Goal: Task Accomplishment & Management: Use online tool/utility

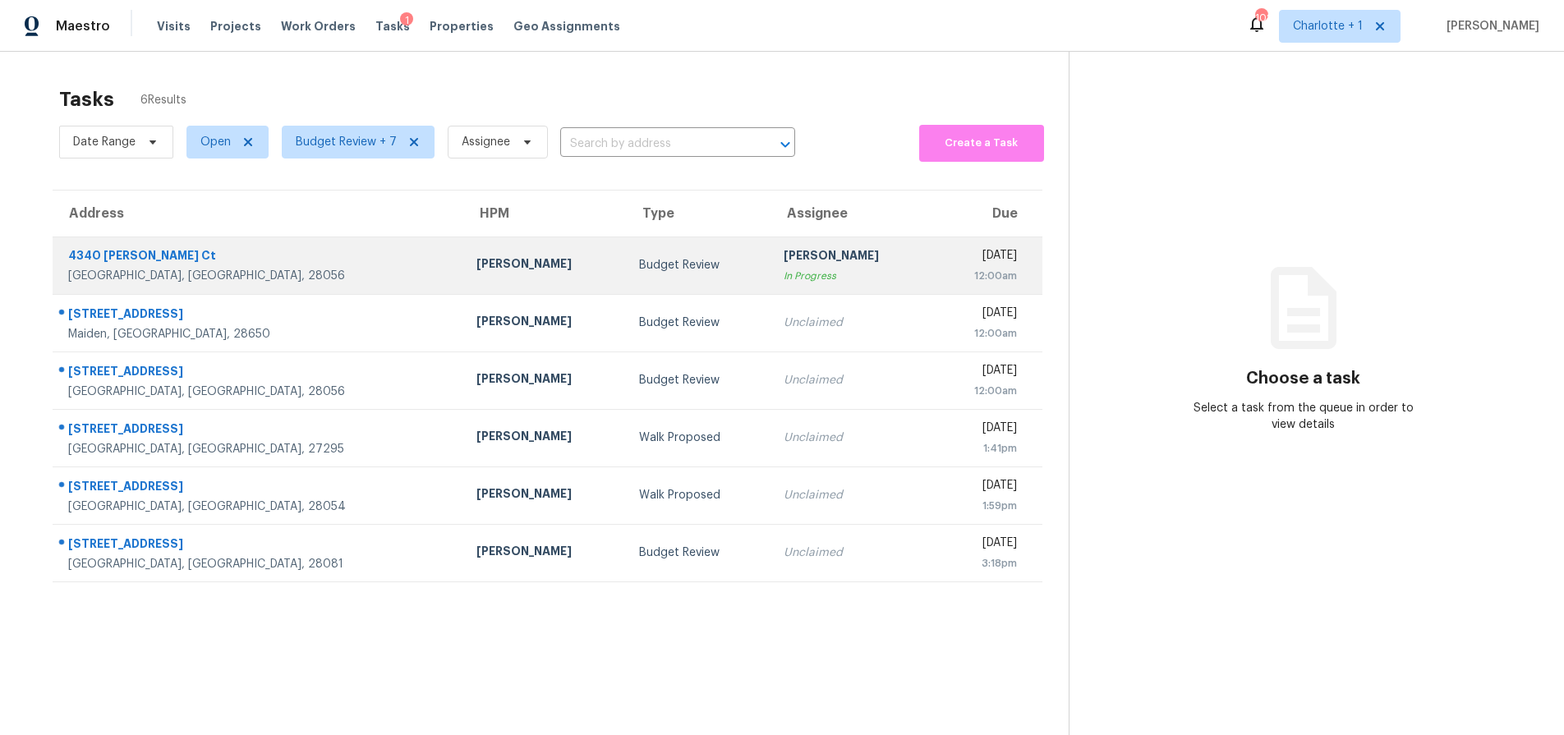
click at [626, 246] on td "Budget Review" at bounding box center [698, 266] width 145 height 58
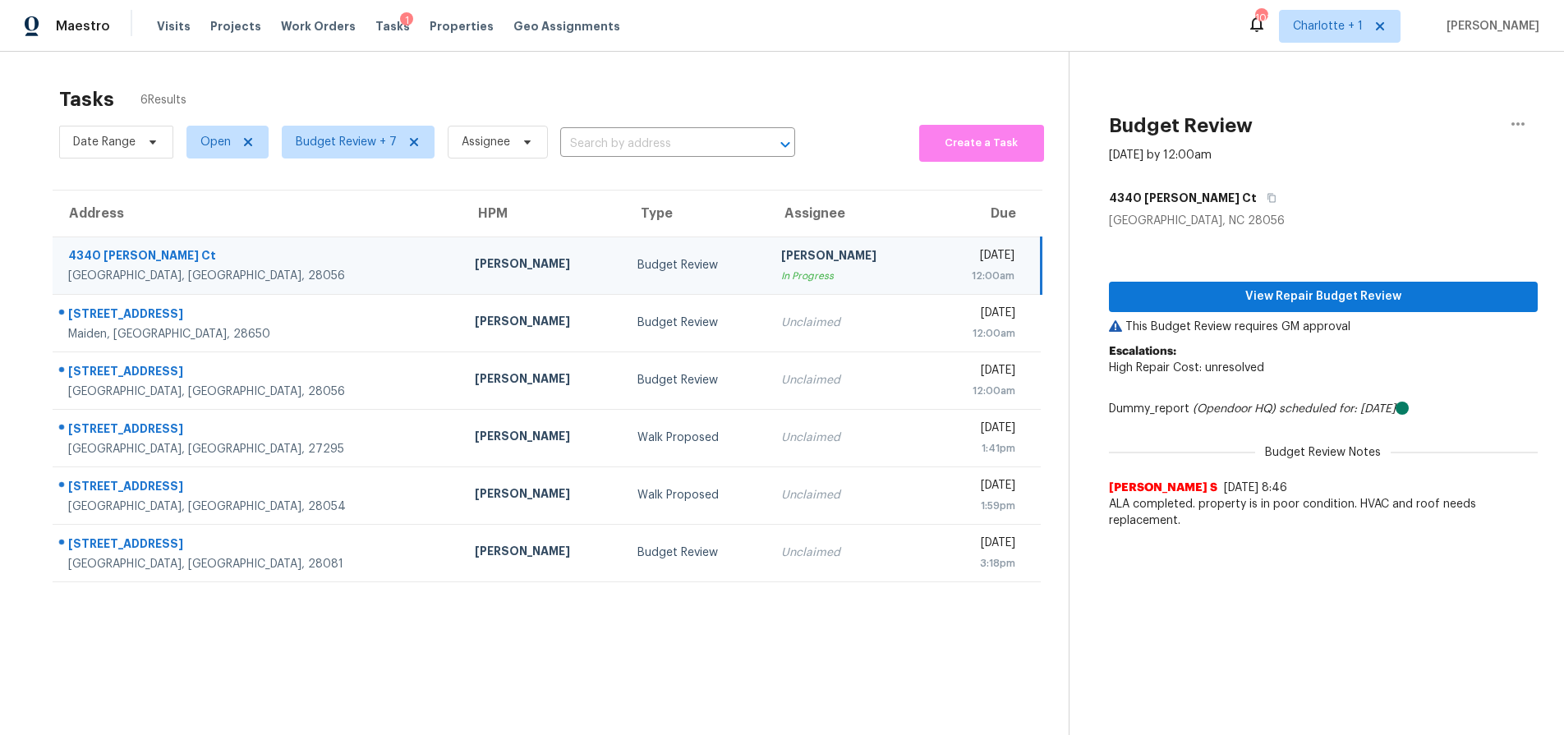
click at [462, 289] on td "[PERSON_NAME]" at bounding box center [543, 266] width 163 height 58
click at [1301, 284] on button "View Repair Budget Review" at bounding box center [1323, 297] width 429 height 30
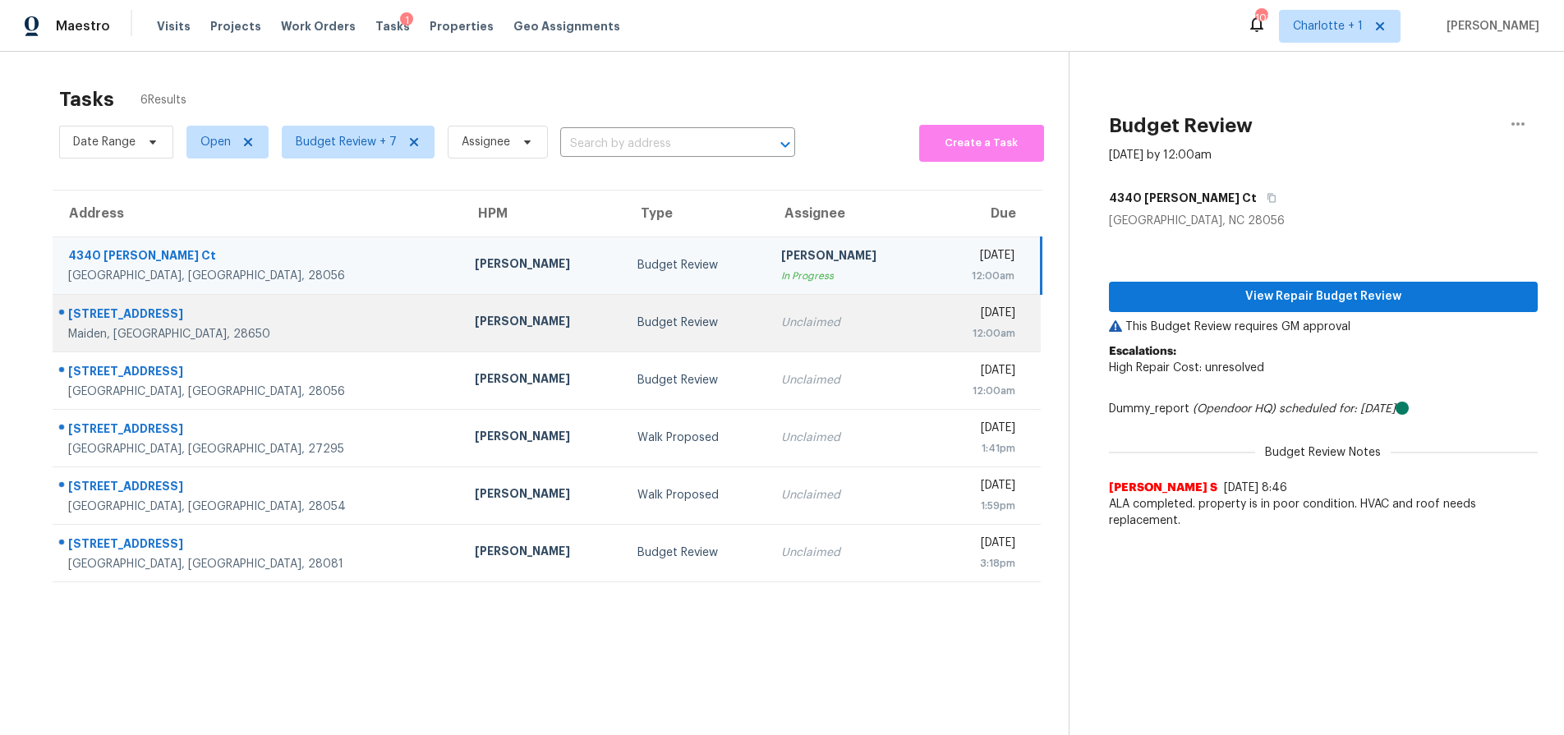
click at [462, 329] on td "Greg Janiak" at bounding box center [543, 323] width 163 height 58
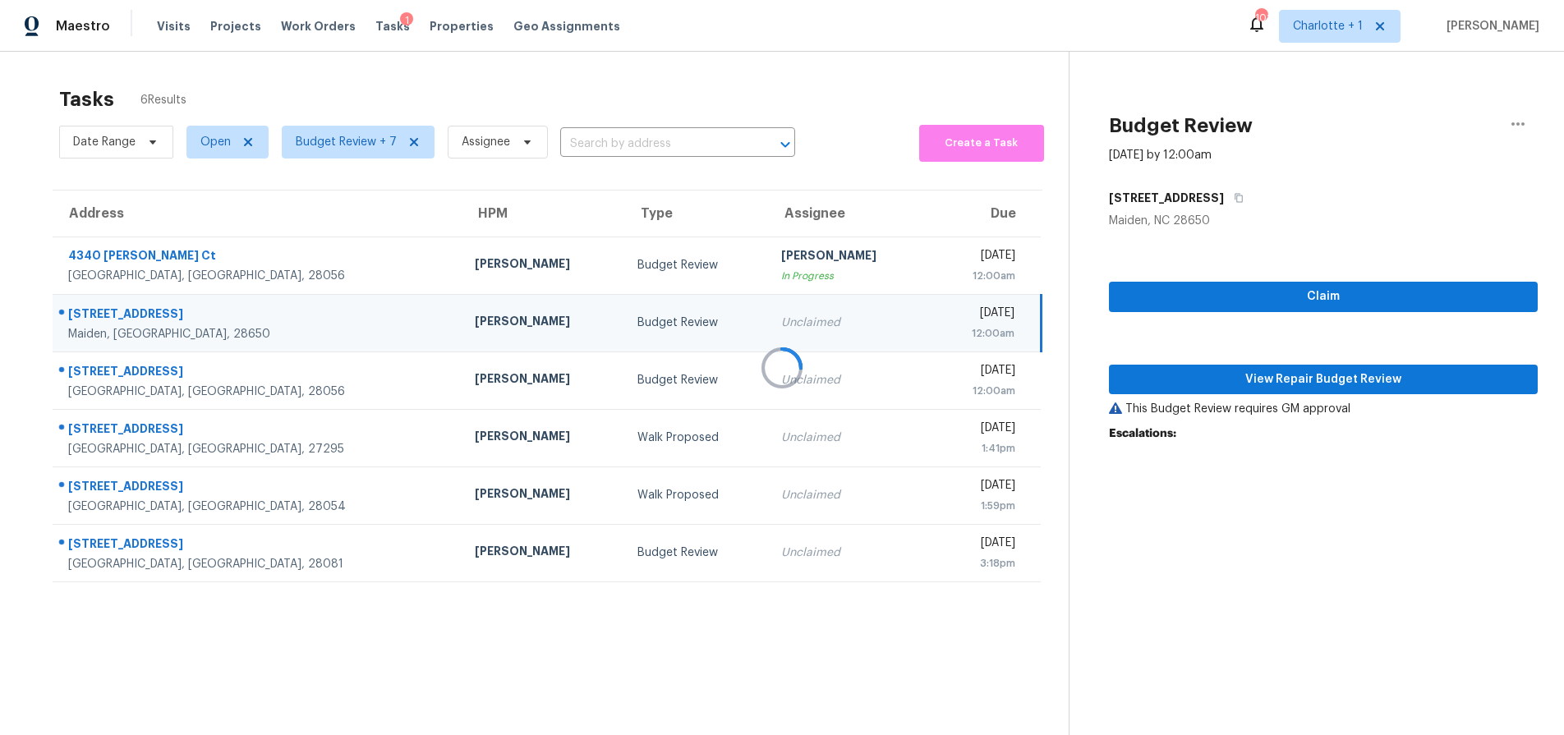
click at [314, 274] on div at bounding box center [782, 367] width 1564 height 735
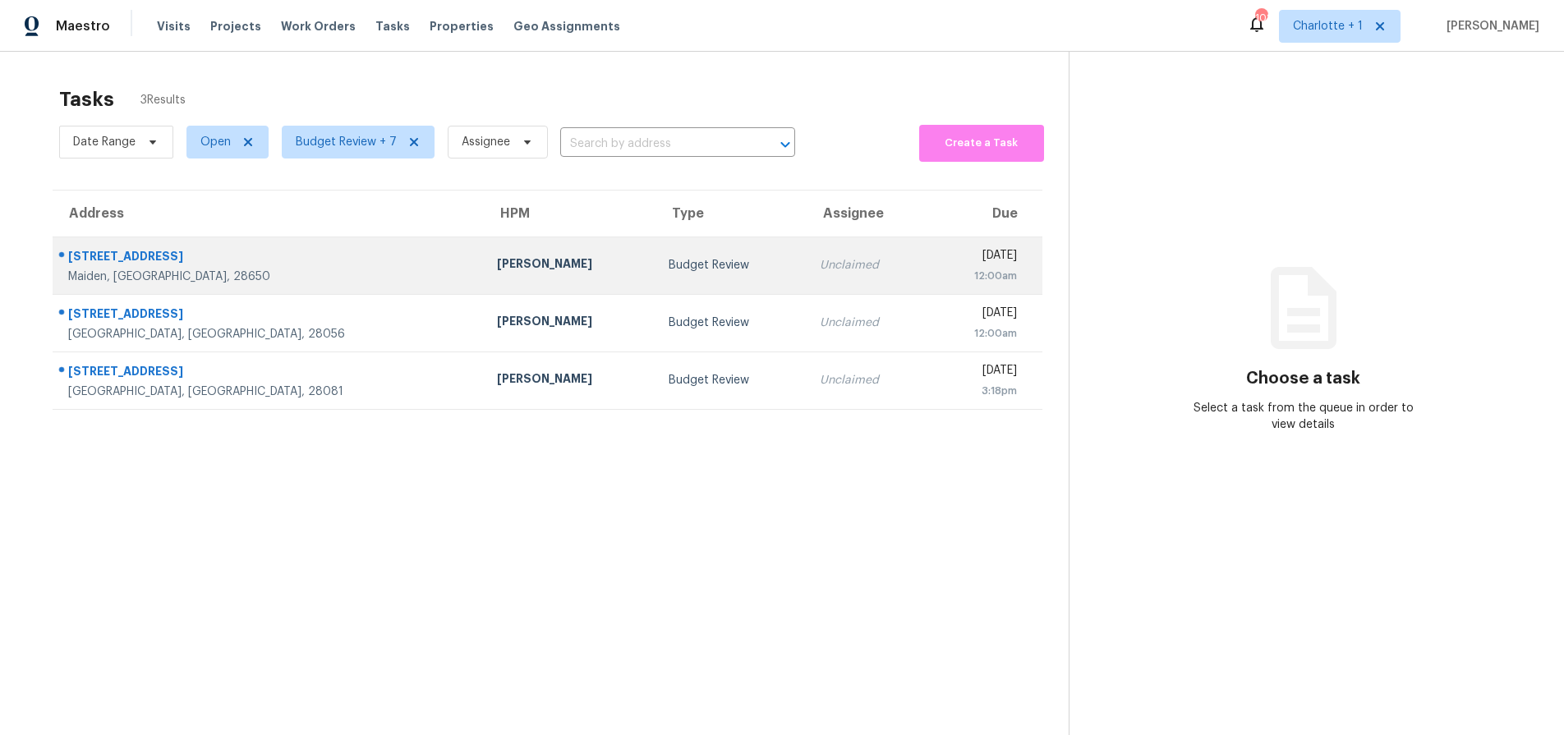
click at [286, 285] on td "[STREET_ADDRESS]" at bounding box center [268, 266] width 431 height 58
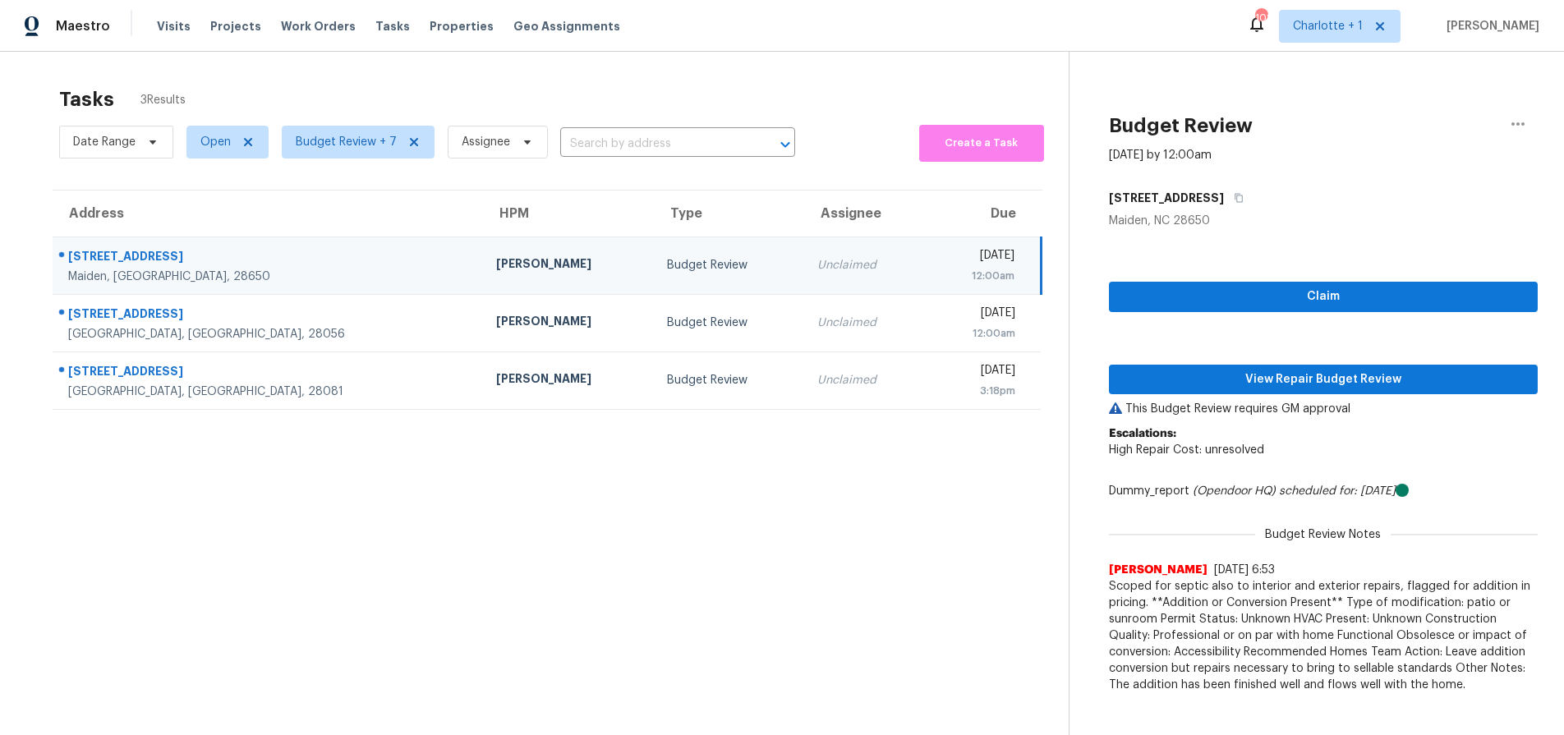
click at [483, 254] on td "[PERSON_NAME]" at bounding box center [568, 266] width 171 height 58
click at [1176, 388] on span "View Repair Budget Review" at bounding box center [1323, 380] width 403 height 21
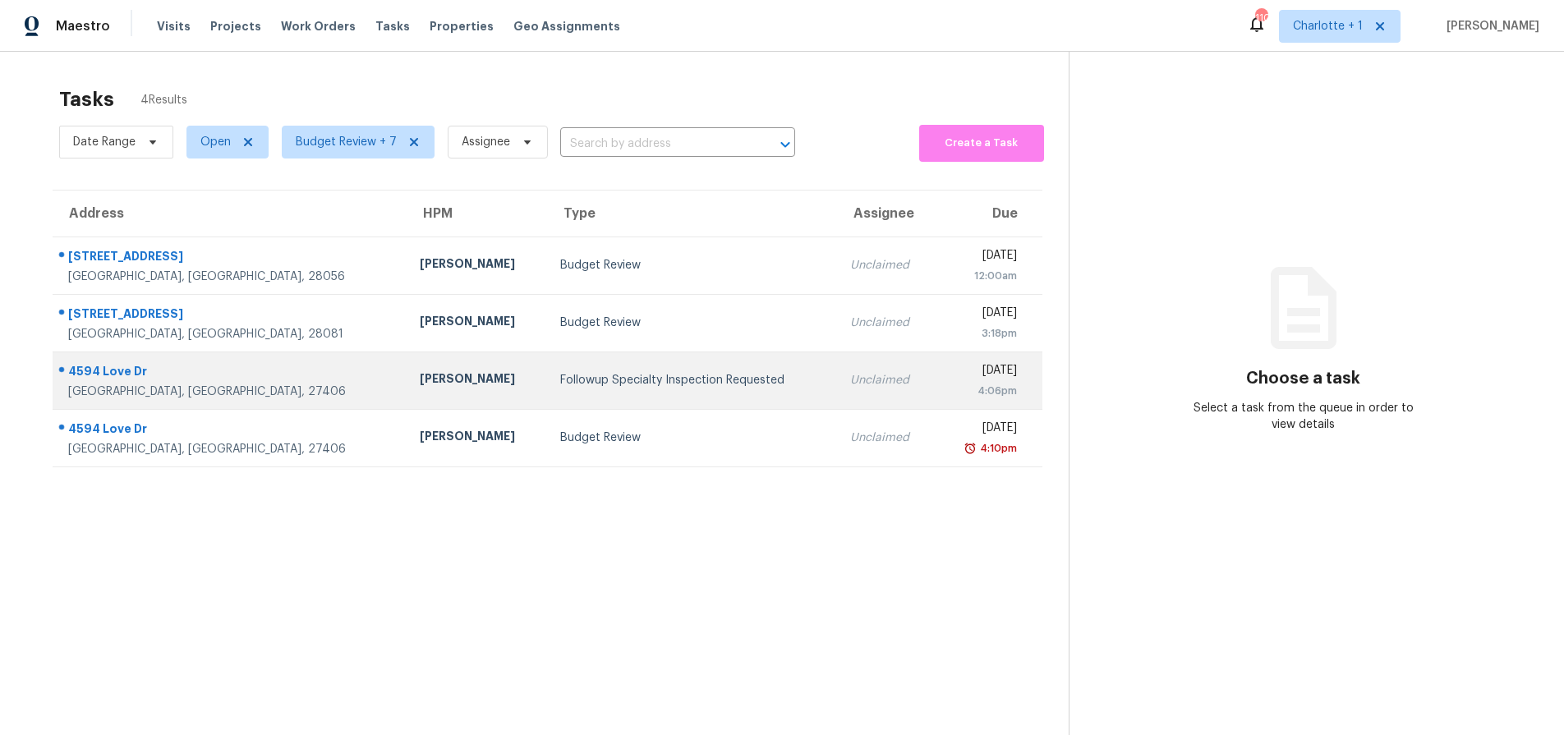
click at [560, 378] on div "Followup Specialty Inspection Requested" at bounding box center [692, 380] width 264 height 16
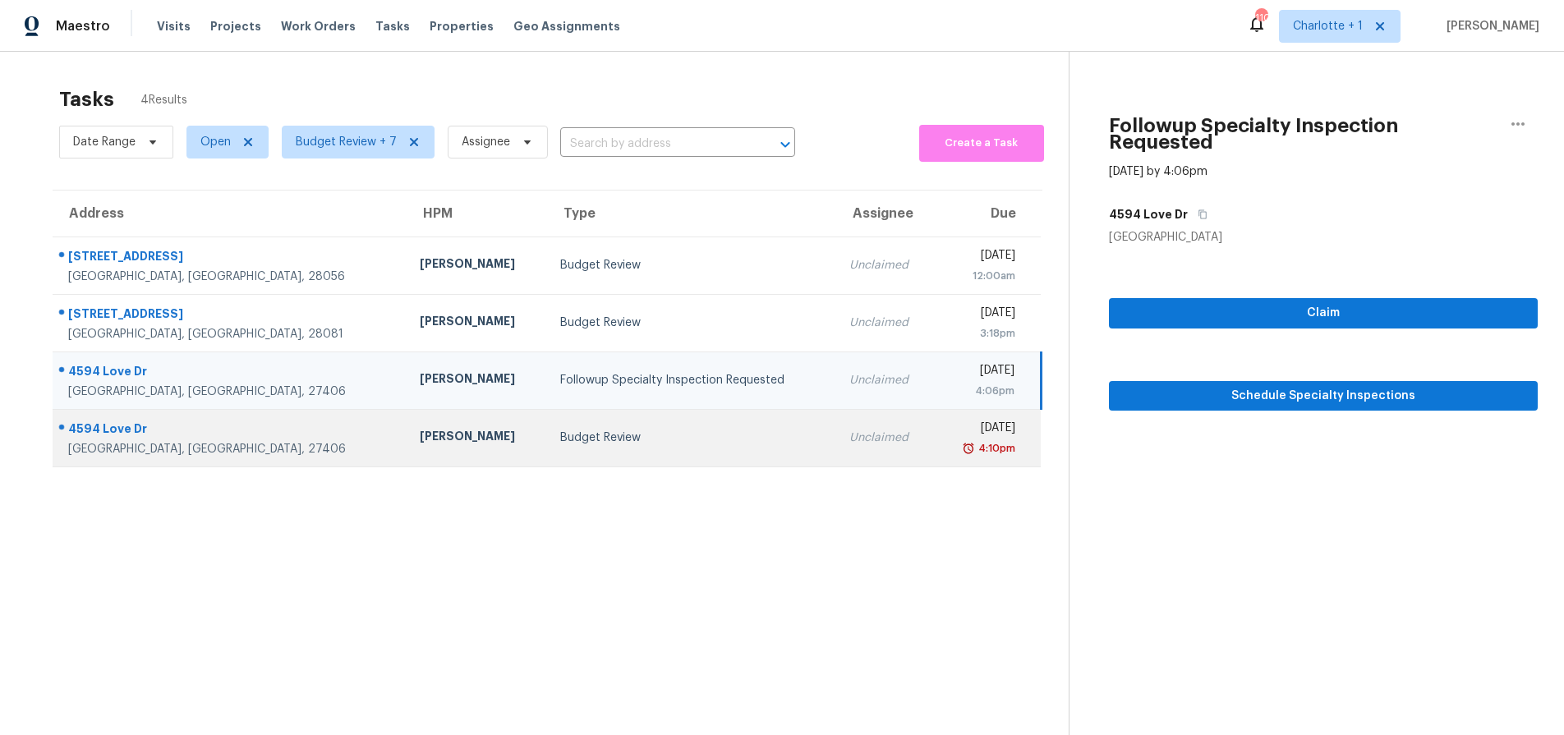
click at [420, 444] on div "Ken Romain" at bounding box center [477, 438] width 114 height 21
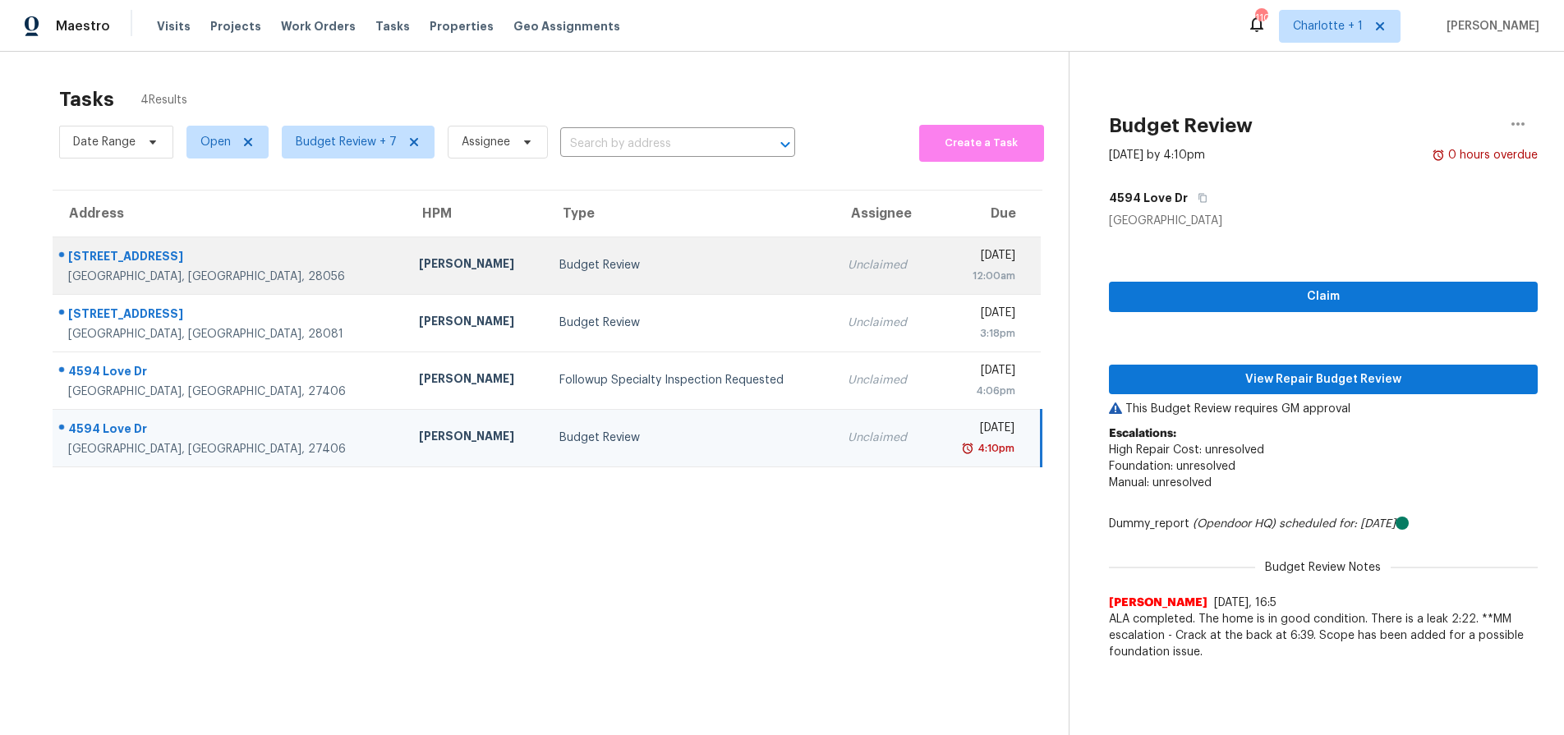
click at [629, 282] on td "Budget Review" at bounding box center [690, 266] width 289 height 58
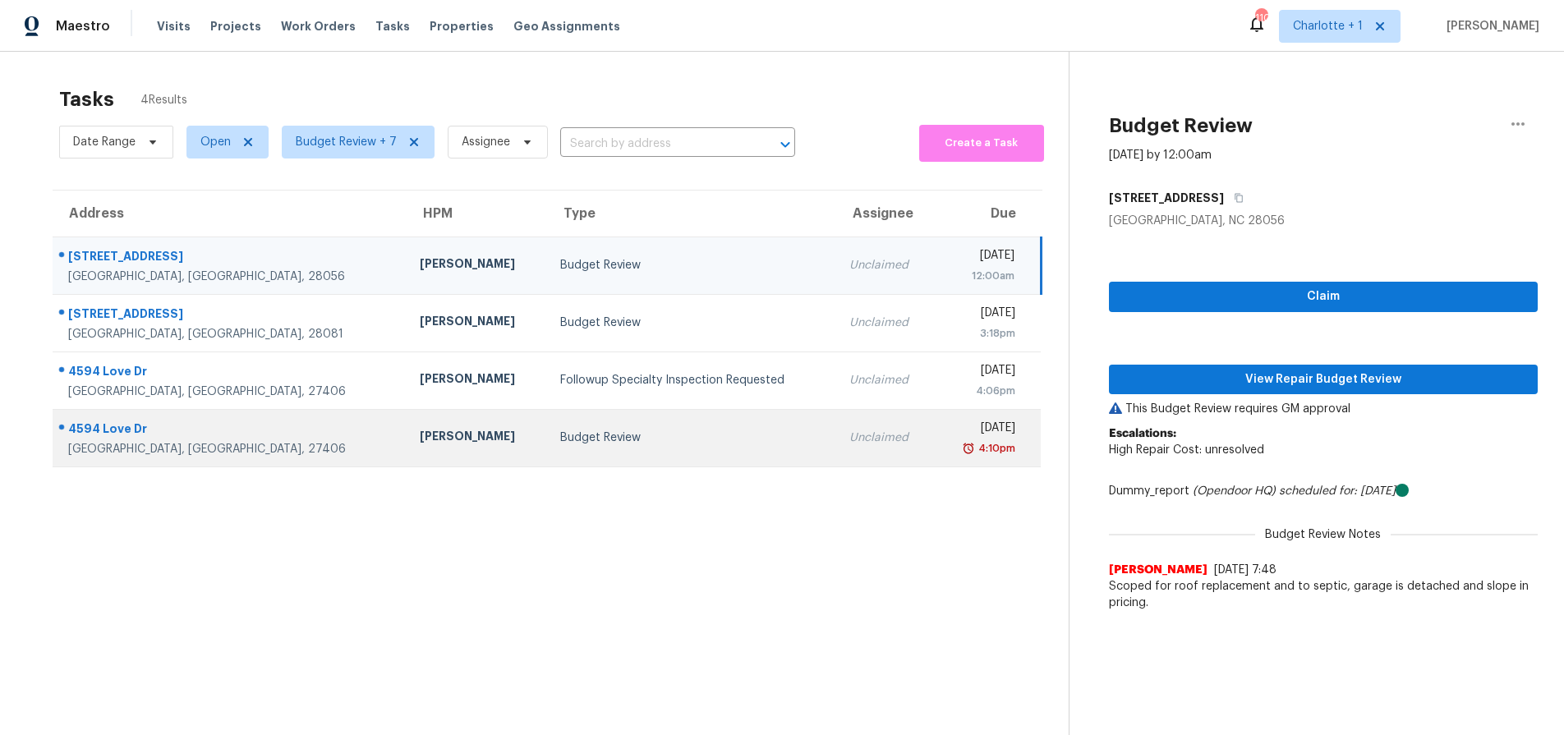
click at [638, 443] on div "Budget Review" at bounding box center [691, 438] width 263 height 16
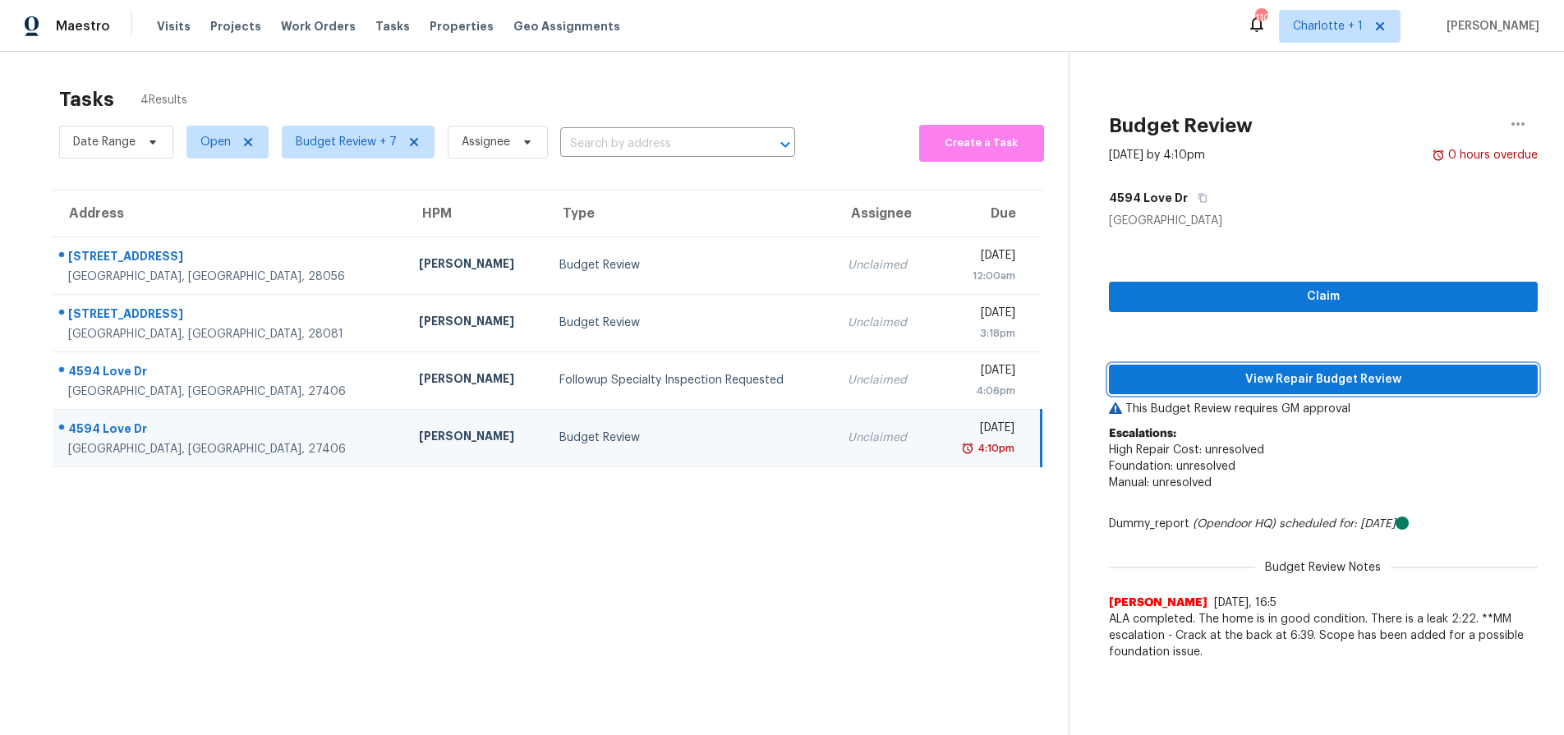
click at [1220, 377] on span "View Repair Budget Review" at bounding box center [1323, 380] width 403 height 21
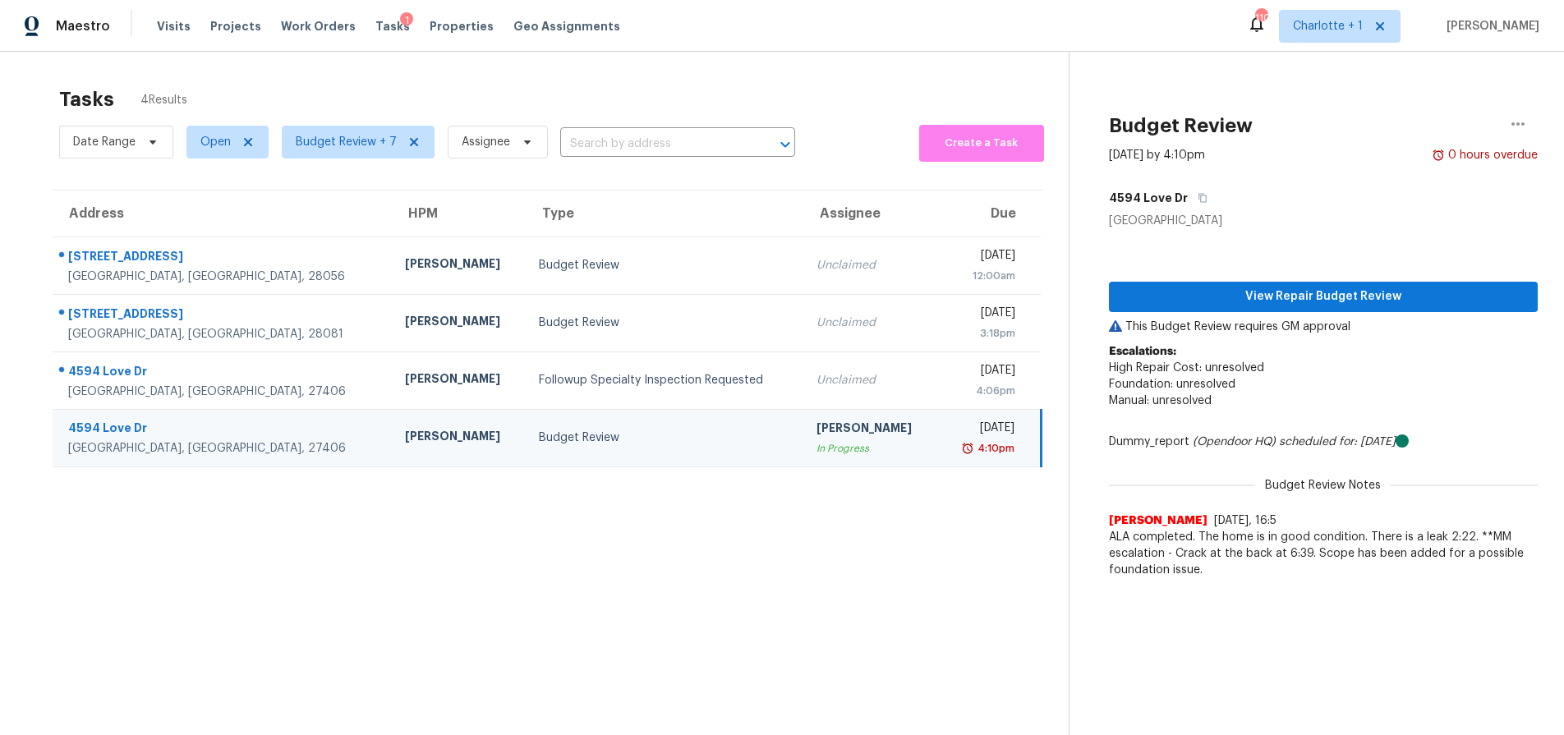
drag, startPoint x: 535, startPoint y: 445, endPoint x: 748, endPoint y: 430, distance: 213.3
click at [539, 444] on div "Budget Review" at bounding box center [664, 438] width 251 height 16
click at [1345, 298] on span "View Repair Budget Review" at bounding box center [1323, 297] width 403 height 21
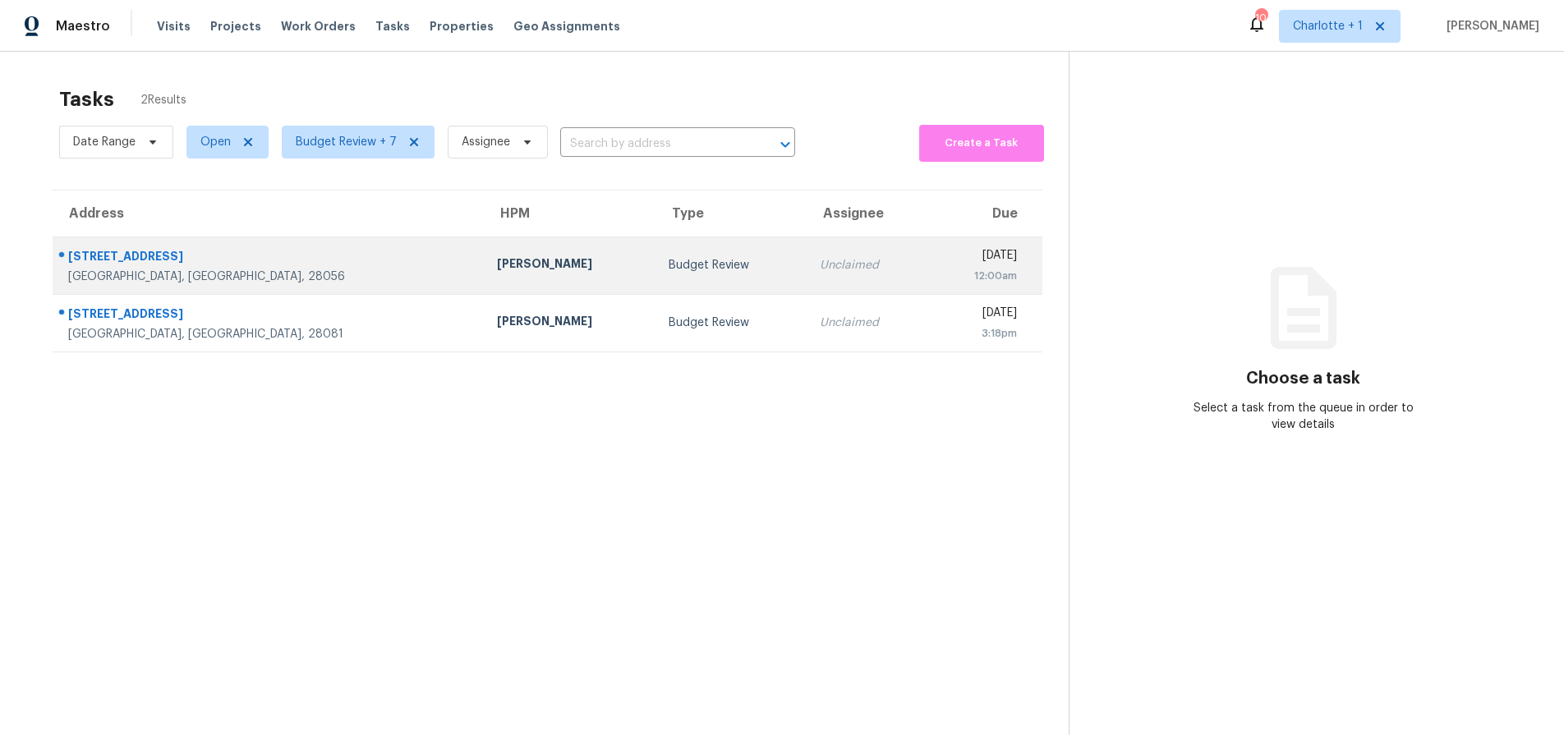
click at [297, 252] on td "4721 Can Do Ct Gastonia, NC, 28056" at bounding box center [268, 266] width 431 height 58
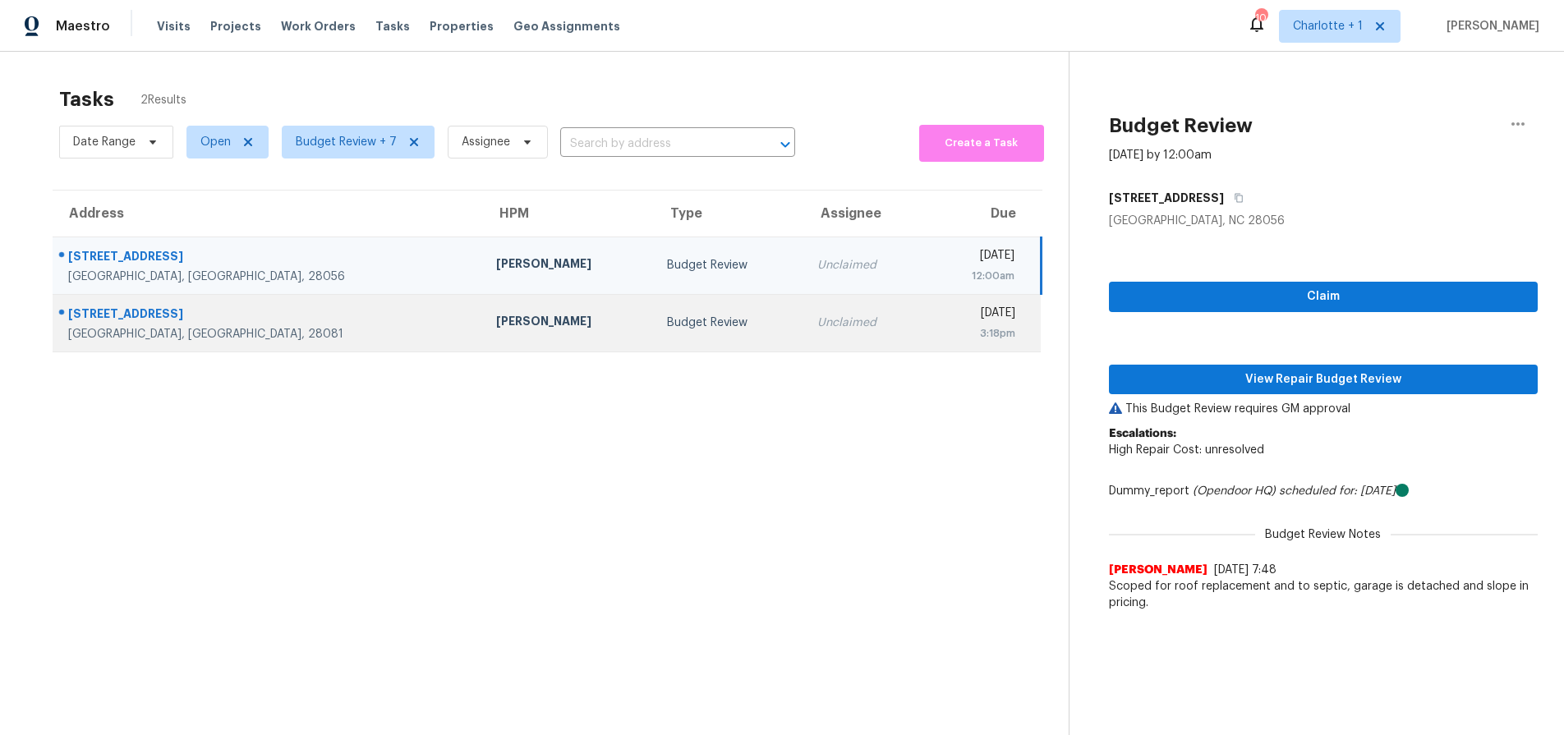
click at [165, 326] on div "Kannapolis, NC, 28081" at bounding box center [269, 334] width 402 height 16
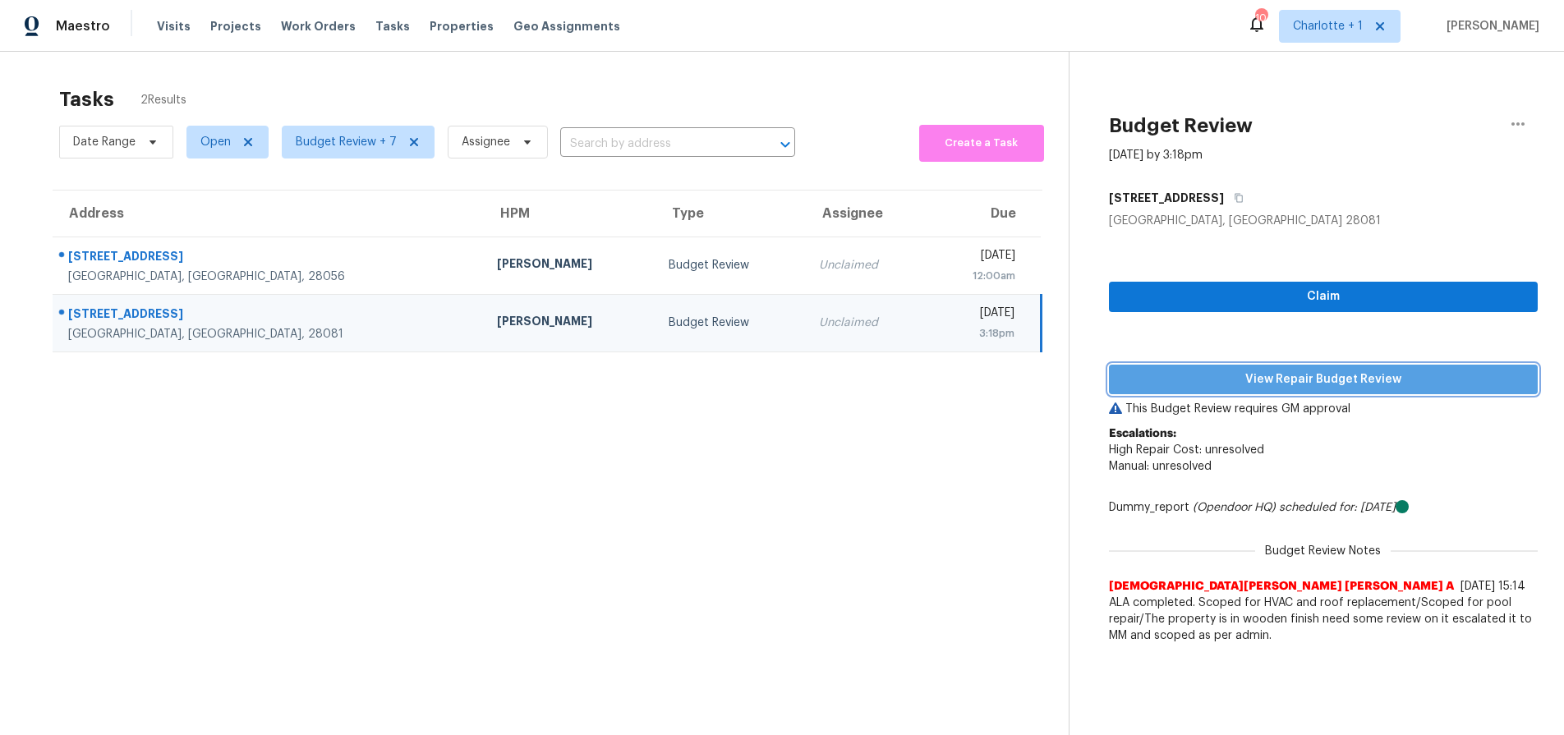
click at [1218, 370] on span "View Repair Budget Review" at bounding box center [1323, 380] width 403 height 21
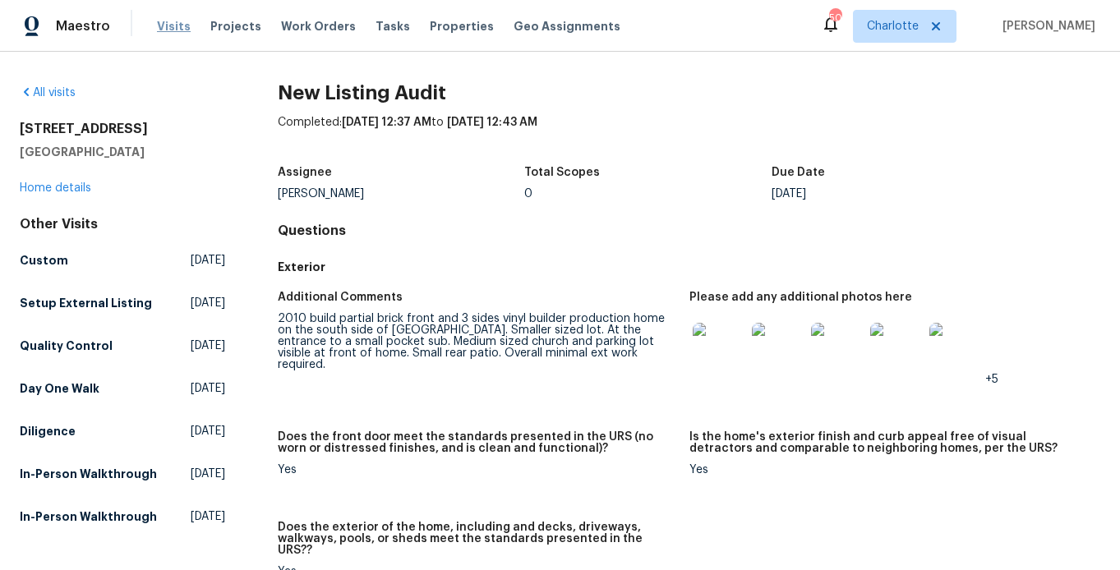
click at [170, 29] on span "Visits" at bounding box center [174, 26] width 34 height 16
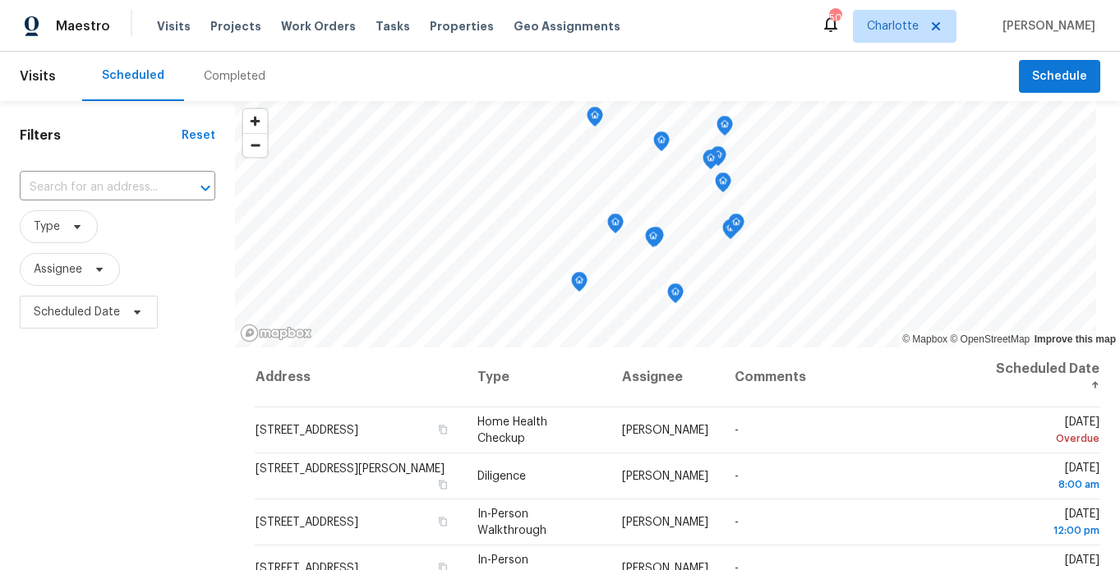
click at [244, 70] on div "Completed" at bounding box center [235, 76] width 62 height 16
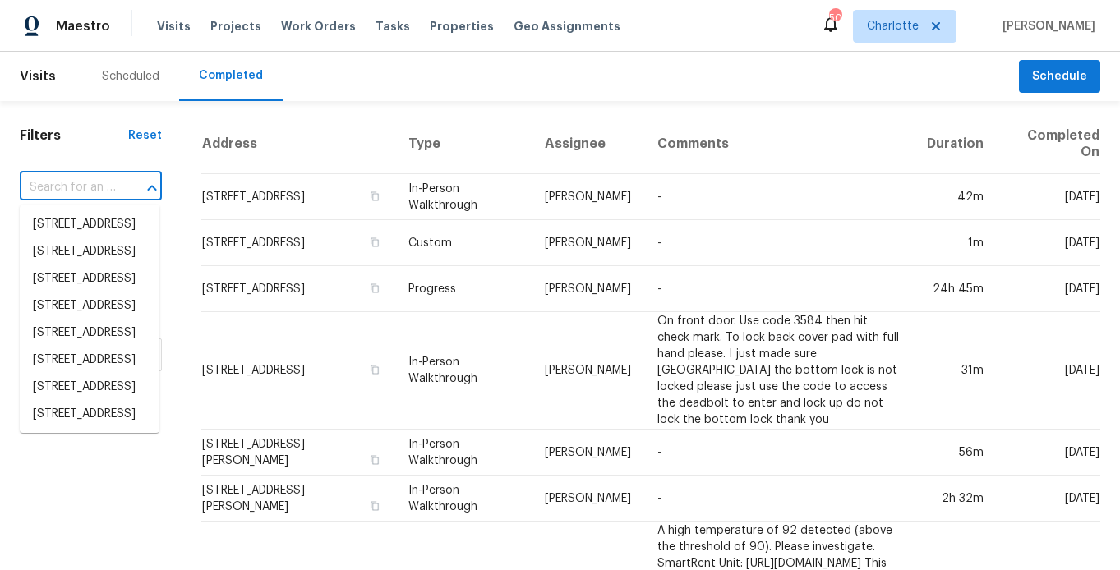
click at [108, 183] on input "text" at bounding box center [68, 187] width 96 height 25
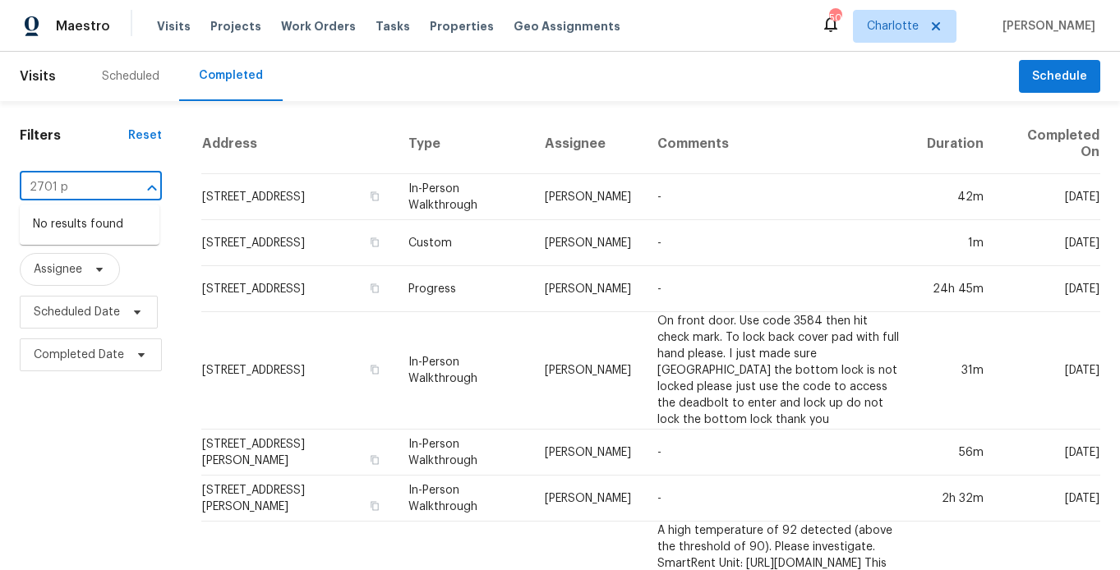
type input "2701 p"
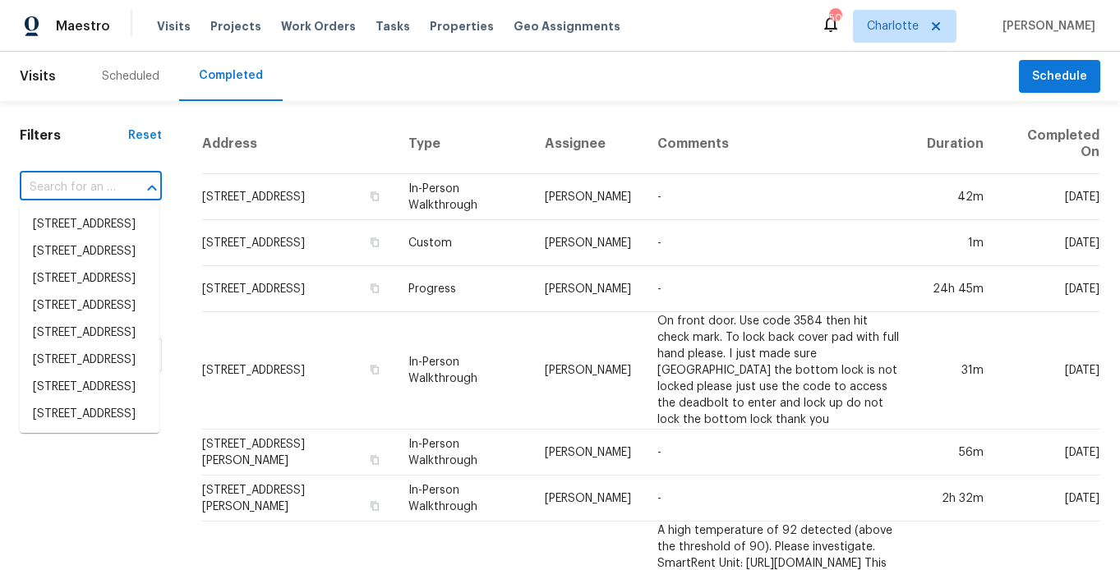
click at [102, 196] on input "text" at bounding box center [68, 187] width 96 height 25
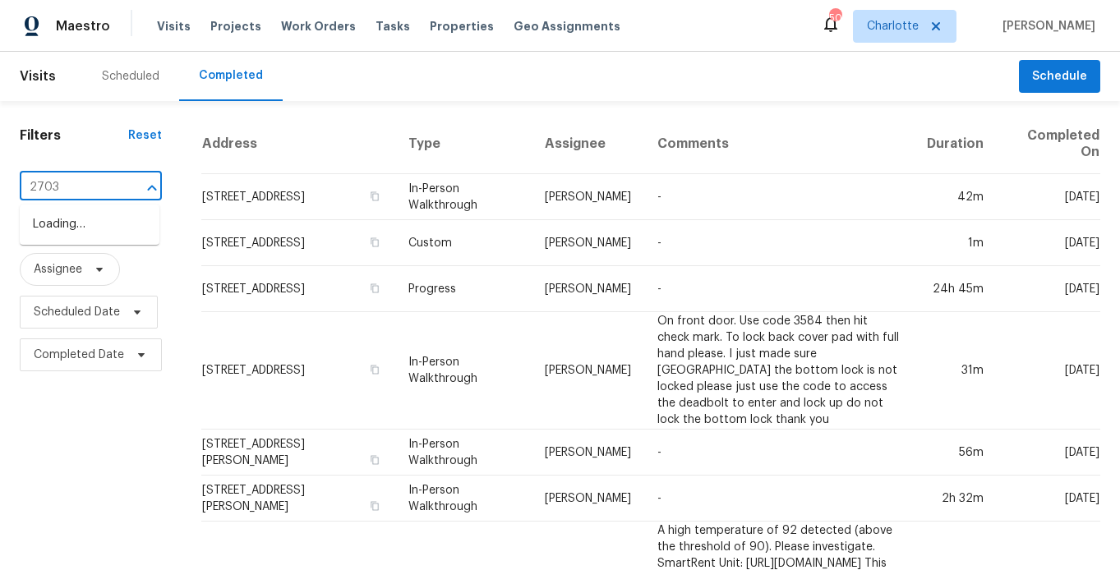
type input "2703 p"
click at [81, 239] on li "[STREET_ADDRESS][US_STATE]" at bounding box center [90, 233] width 140 height 44
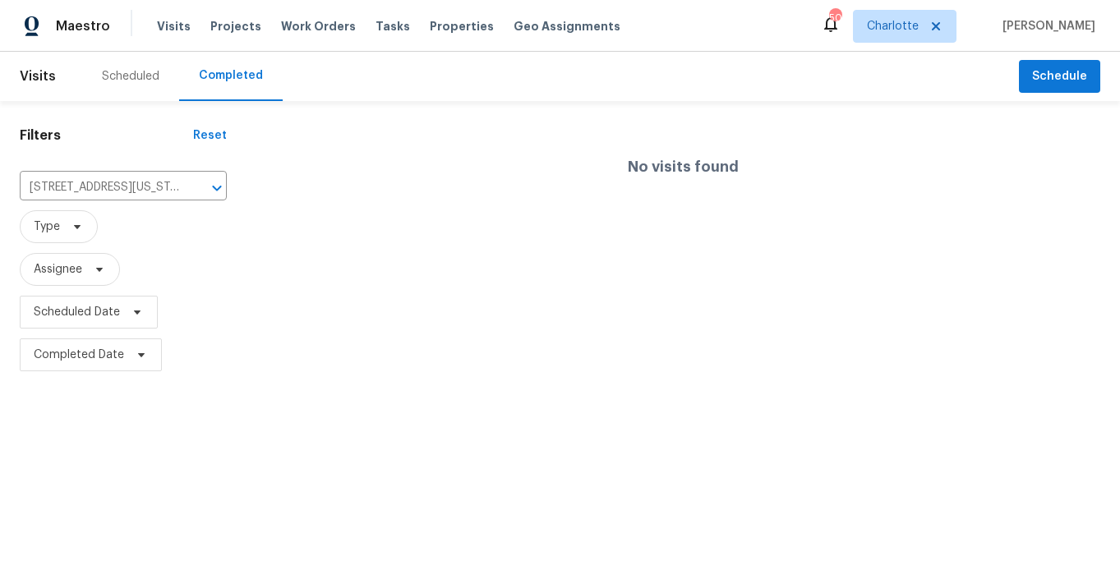
click at [296, 241] on div "No visits found" at bounding box center [682, 245] width 873 height 262
click at [134, 85] on div "Scheduled" at bounding box center [130, 76] width 97 height 49
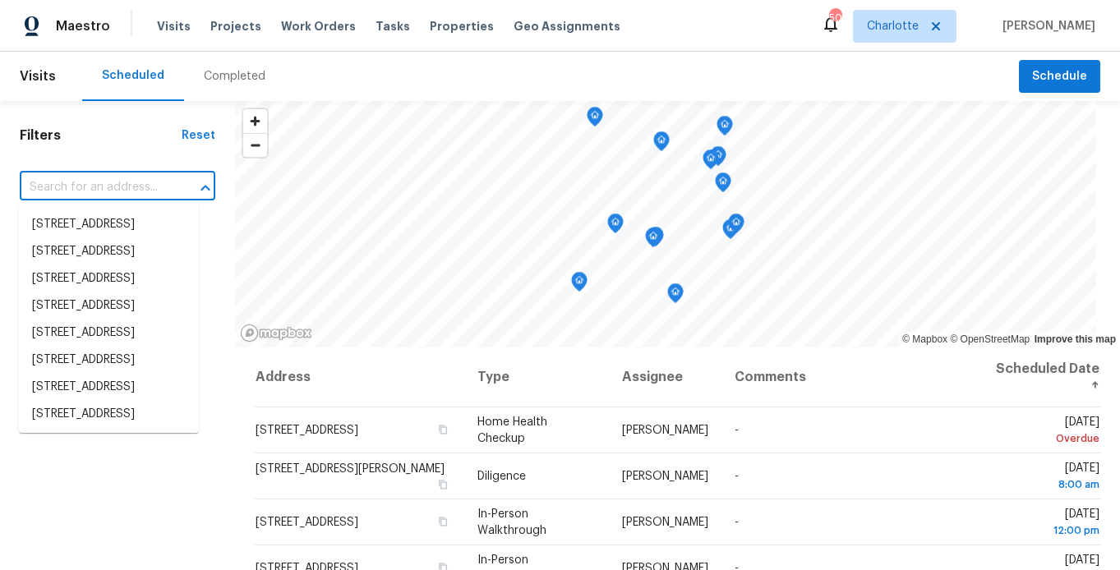
click at [110, 181] on input "text" at bounding box center [95, 187] width 150 height 25
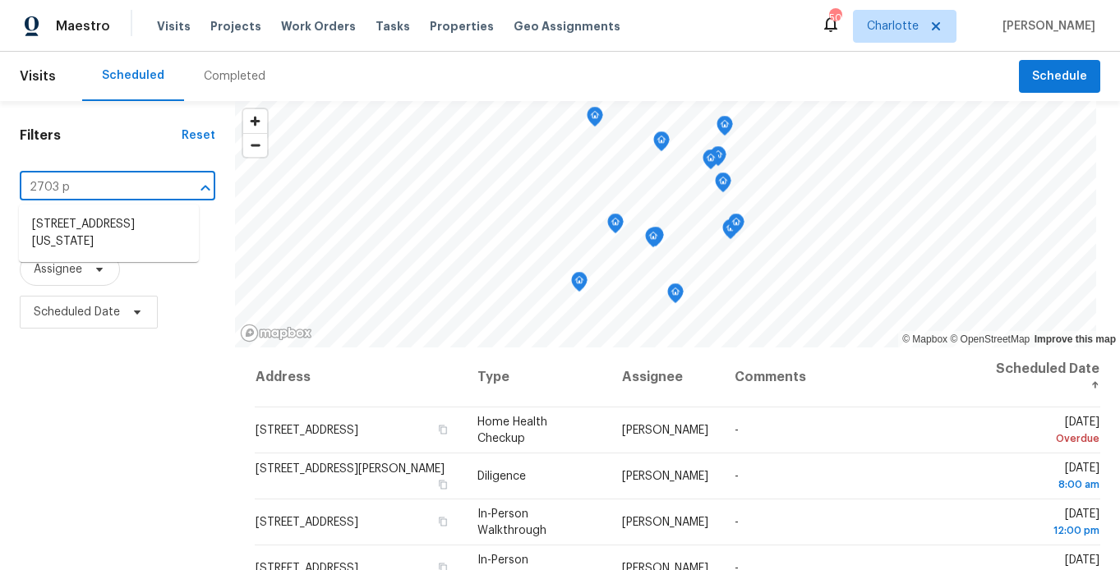
type input "2703 pe"
click at [99, 215] on li "2703 Pennsylvania Ave, Kannapolis, NC 28083" at bounding box center [109, 233] width 180 height 44
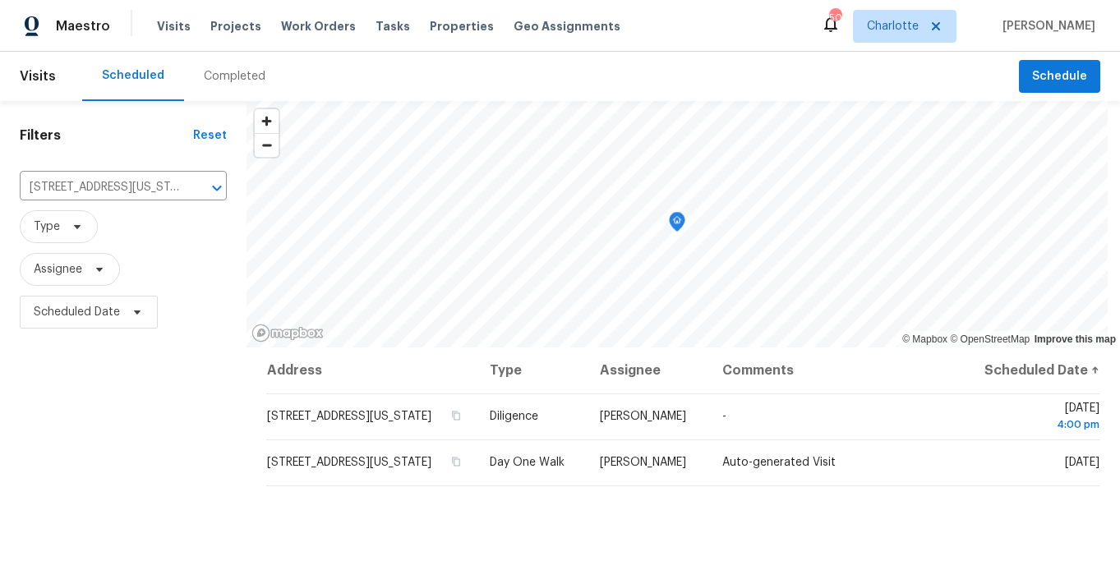
drag, startPoint x: 115, startPoint y: 434, endPoint x: 127, endPoint y: 434, distance: 12.3
click at [115, 434] on div "Filters Reset 2703 Pennsylvania Ave, Kannapolis, NC 28083 ​ Type Assignee Sched…" at bounding box center [123, 452] width 246 height 702
click at [168, 432] on div "Filters Reset 2703 Pennsylvania Ave, Kannapolis, NC 28083 ​ Type Assignee Sched…" at bounding box center [123, 452] width 246 height 702
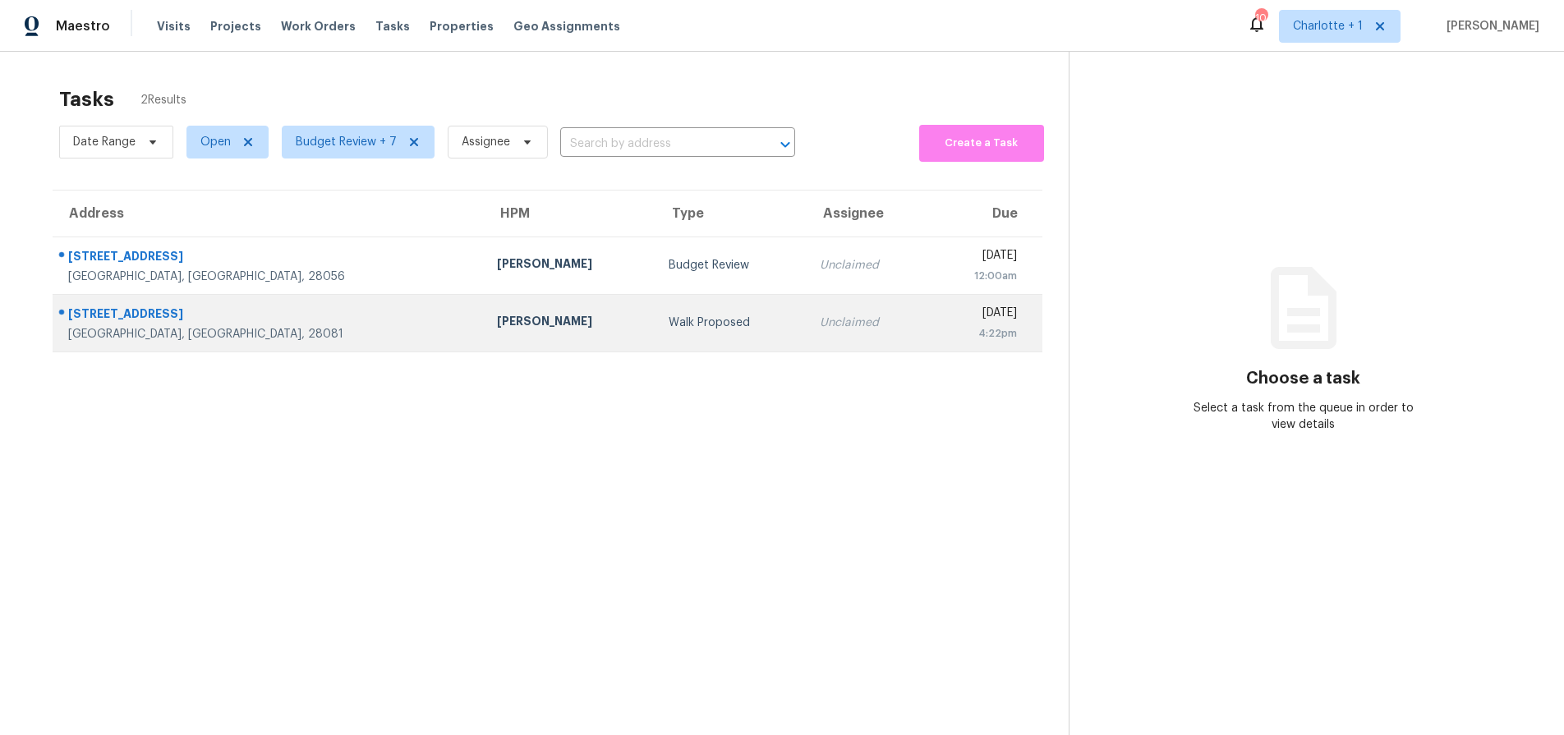
click at [656, 308] on td "Walk Proposed" at bounding box center [732, 323] width 152 height 58
